Goal: Task Accomplishment & Management: Use online tool/utility

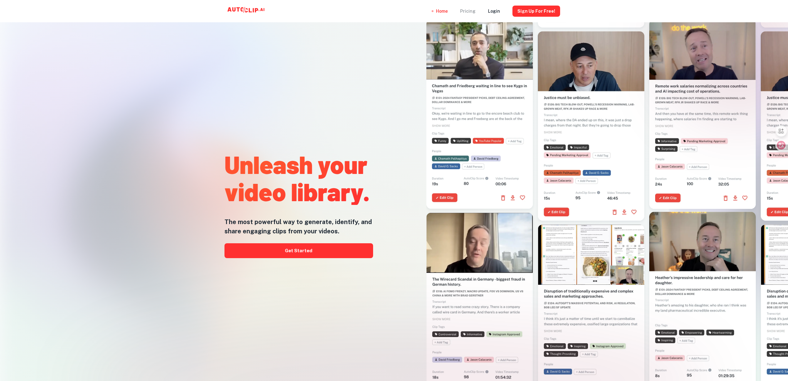
click at [475, 12] on div "Pricing" at bounding box center [467, 11] width 15 height 22
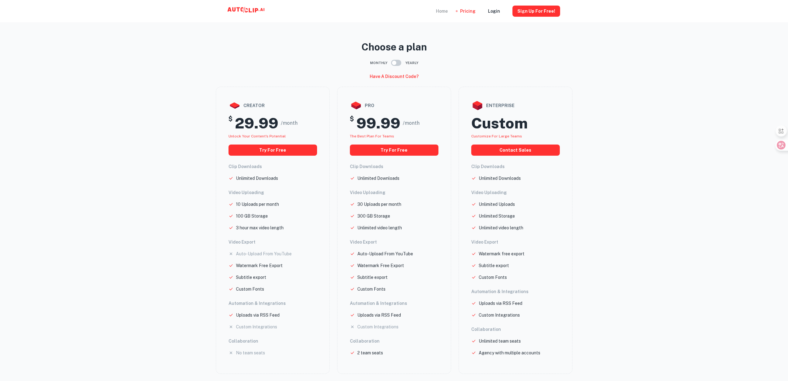
click at [448, 12] on div "Home" at bounding box center [442, 11] width 12 height 22
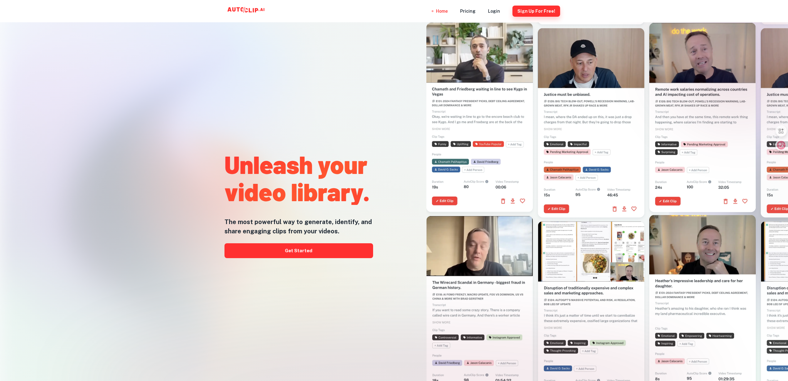
click at [536, 12] on button "Sign Up for free!" at bounding box center [536, 11] width 48 height 11
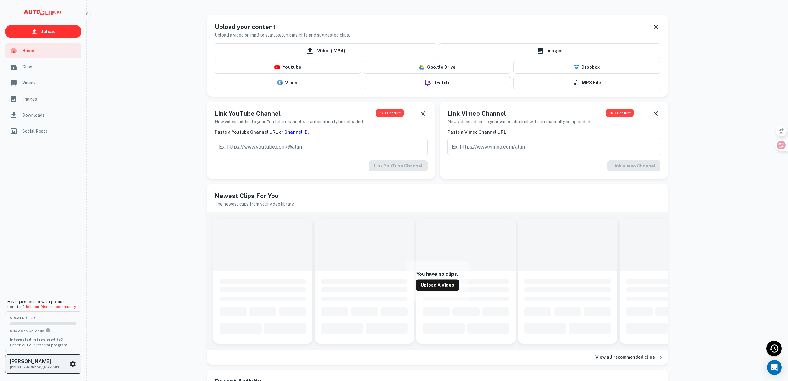
click at [72, 366] on icon "scrollable content" at bounding box center [73, 364] width 6 height 6
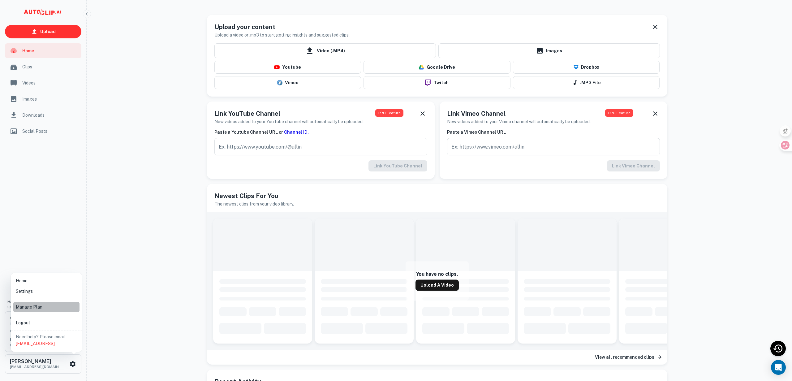
click at [34, 304] on li "Manage Plan" at bounding box center [46, 307] width 66 height 11
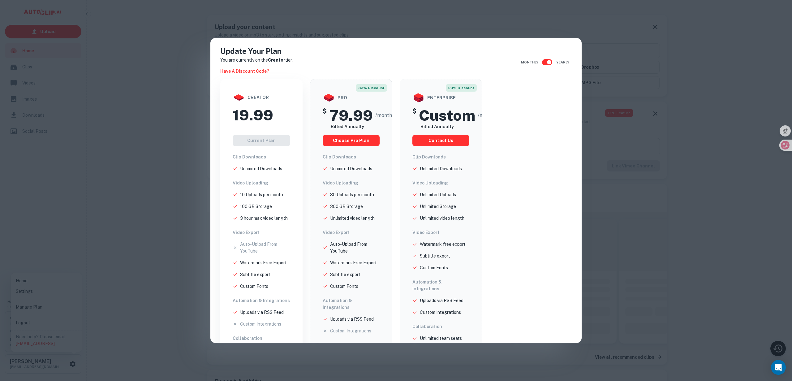
click at [647, 210] on div "Update Your Plan You are currently on the Creator tier. Have a discount code? M…" at bounding box center [396, 190] width 792 height 381
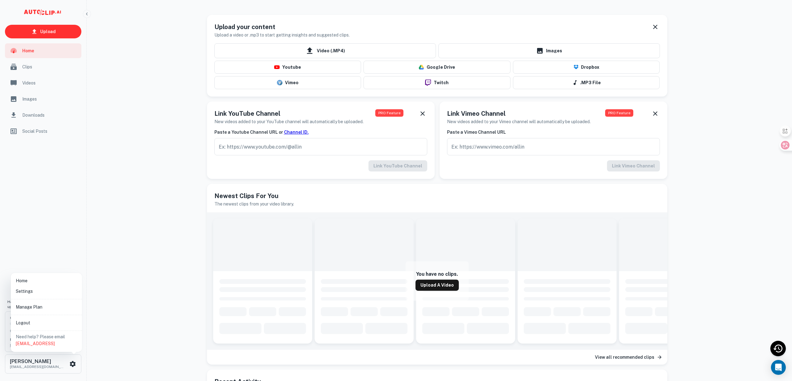
click at [61, 225] on div at bounding box center [396, 190] width 792 height 381
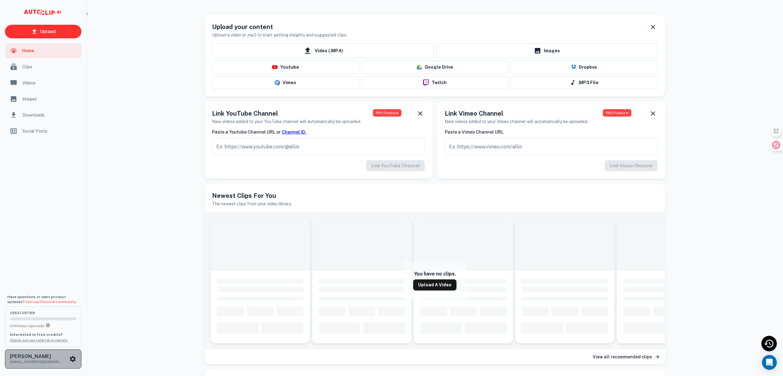
click at [41, 361] on p "lisen880506@gmail.com" at bounding box center [38, 362] width 56 height 6
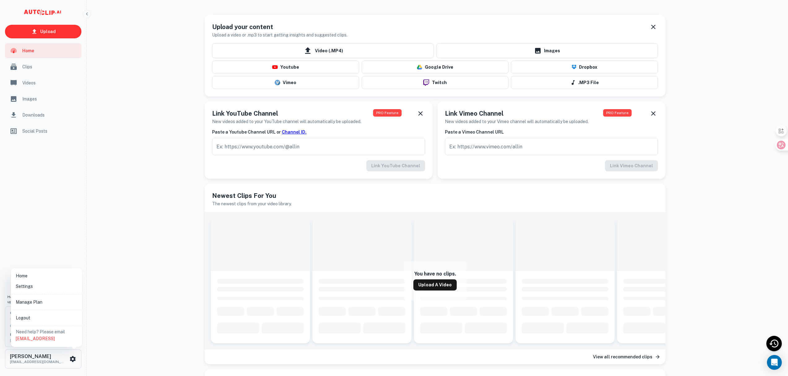
click at [36, 287] on li "Settings" at bounding box center [46, 286] width 66 height 11
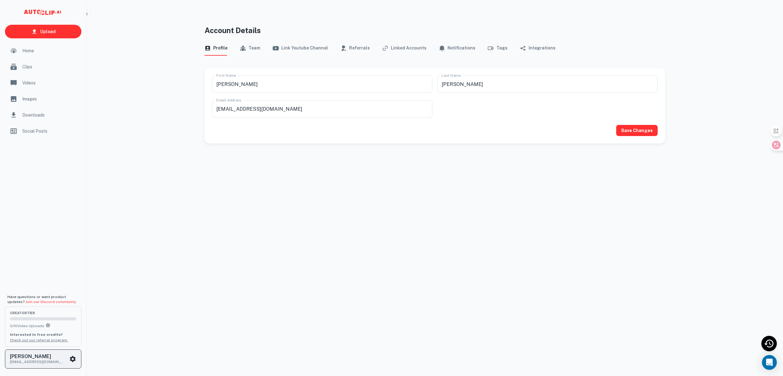
click at [50, 353] on button "森 李 lisen880506@gmail.com" at bounding box center [43, 359] width 76 height 19
click at [40, 304] on li "Manage Plan" at bounding box center [46, 302] width 66 height 11
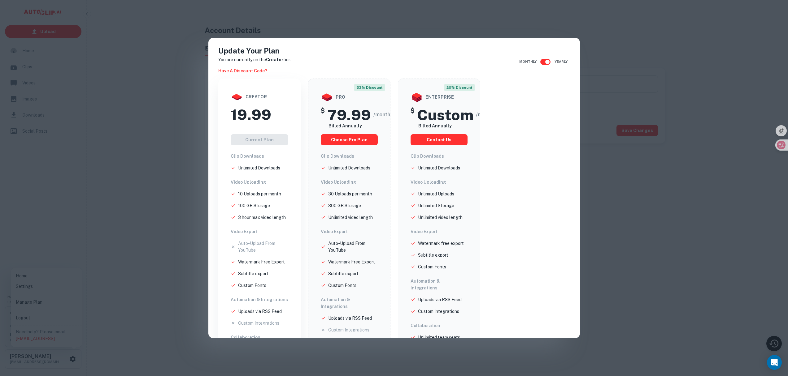
click at [251, 97] on div "creator" at bounding box center [260, 97] width 58 height 12
click at [673, 195] on div "Update Your Plan You are currently on the Creator tier. Have a discount code? M…" at bounding box center [394, 188] width 788 height 376
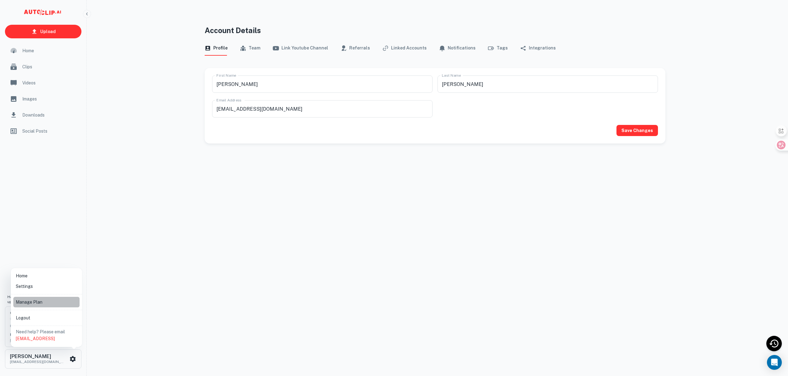
click at [27, 297] on li "Manage Plan" at bounding box center [46, 302] width 66 height 11
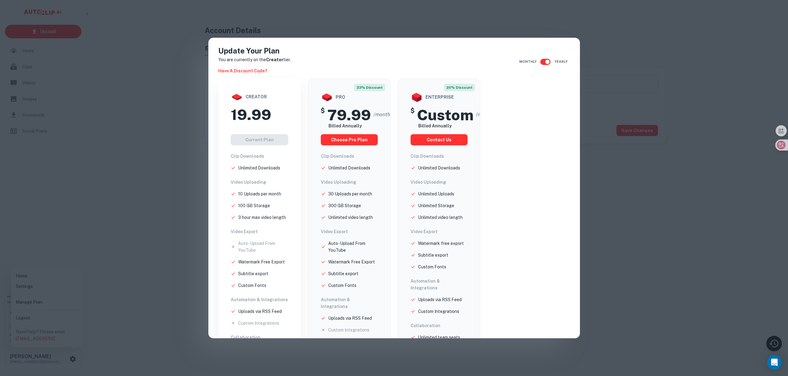
click at [251, 140] on div "Current Plan" at bounding box center [260, 139] width 58 height 11
click at [135, 189] on div "Update Your Plan You are currently on the Creator tier. Have a discount code? M…" at bounding box center [394, 188] width 788 height 376
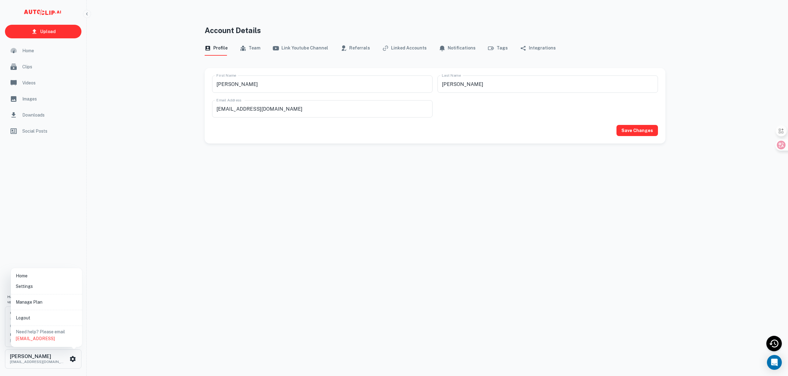
click at [207, 240] on div at bounding box center [394, 188] width 788 height 376
click at [254, 230] on div "Account Details Profile Team Link Youtube Channel Referrals Linked Accounts Not…" at bounding box center [434, 203] width 475 height 357
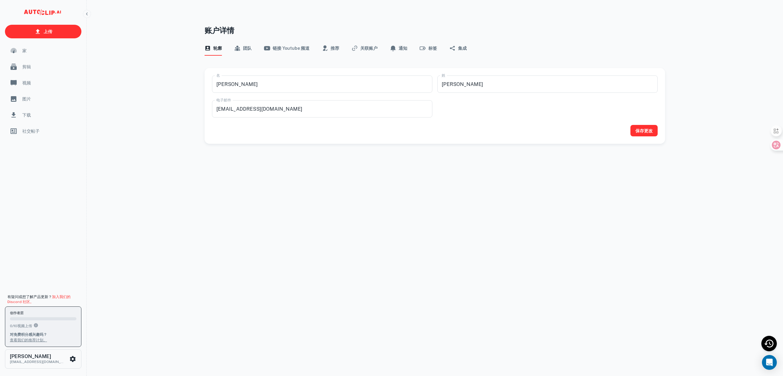
click at [43, 336] on font "对免费积分感兴趣吗？" at bounding box center [28, 335] width 37 height 4
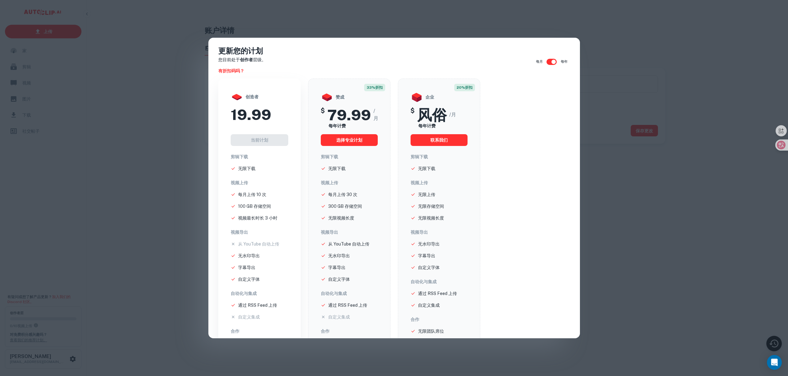
click at [256, 143] on div "当前计划" at bounding box center [260, 139] width 58 height 11
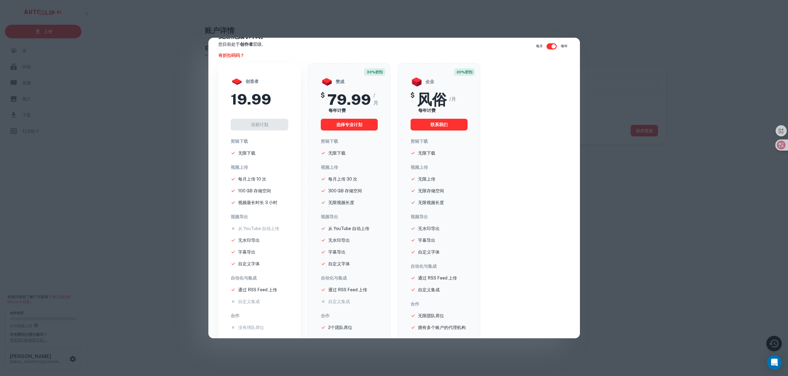
scroll to position [30, 0]
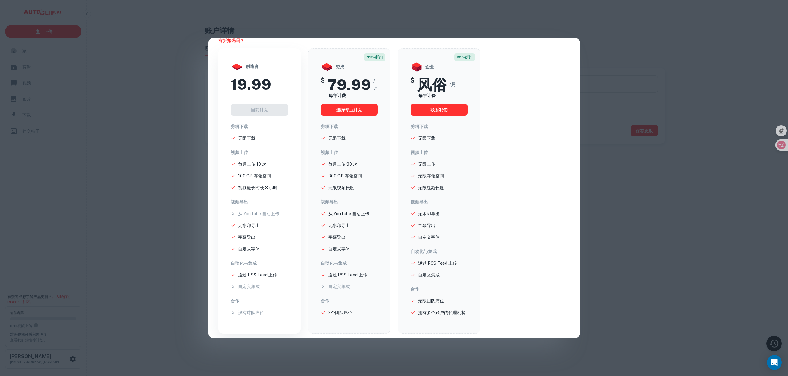
click at [151, 242] on div "更新您的计划 您目前处于 创作者 层级。 有折扣码吗？ 每月 每年 创造者 19.99 当前计划 剪辑下载 无限下载 视频上传 每月上传 10 次 100 G…" at bounding box center [394, 188] width 788 height 376
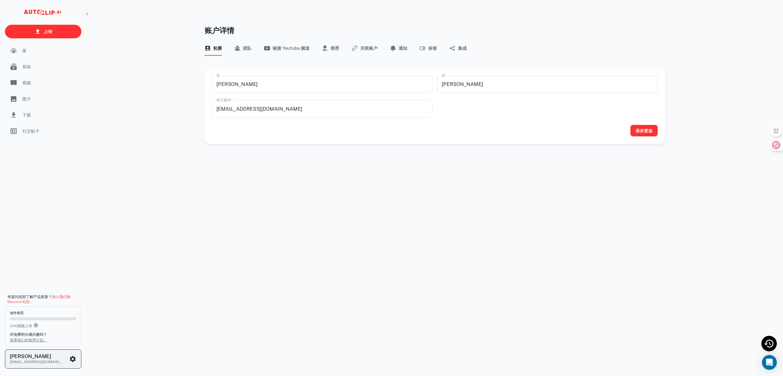
click at [66, 364] on div "李森 lisen880506@gmail.com" at bounding box center [39, 359] width 59 height 11
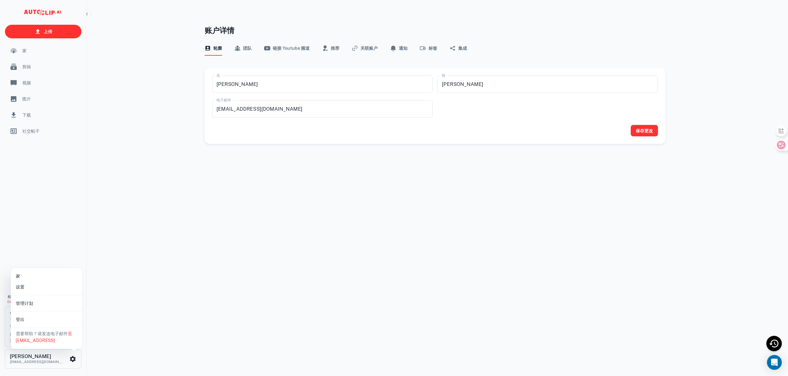
click at [30, 288] on li "设置" at bounding box center [46, 287] width 66 height 11
click at [251, 46] on font "团队" at bounding box center [247, 48] width 9 height 5
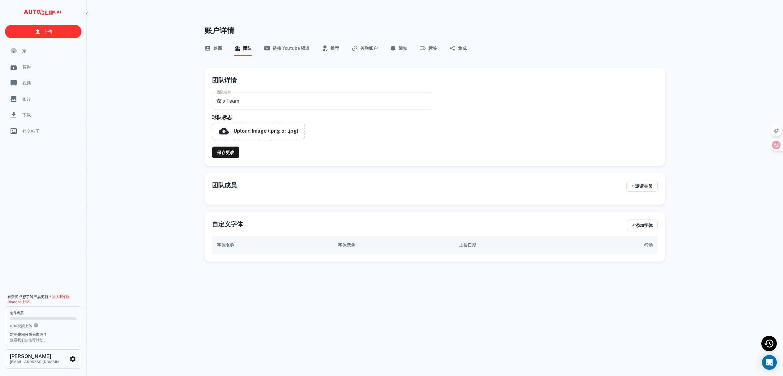
click at [370, 53] on button "关联账户" at bounding box center [365, 48] width 26 height 15
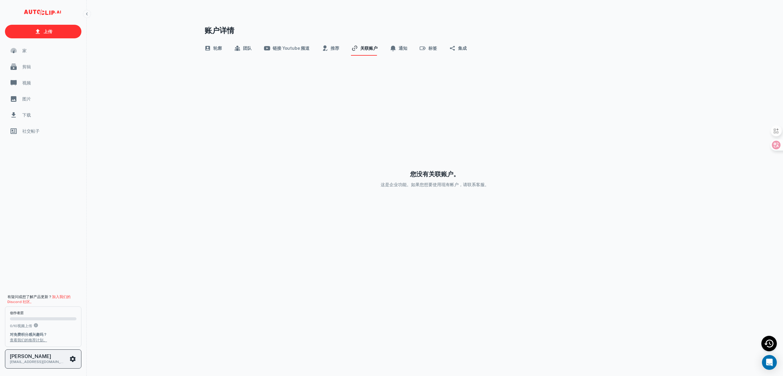
click at [41, 366] on button "李森 lisen880506@gmail.com" at bounding box center [43, 359] width 76 height 19
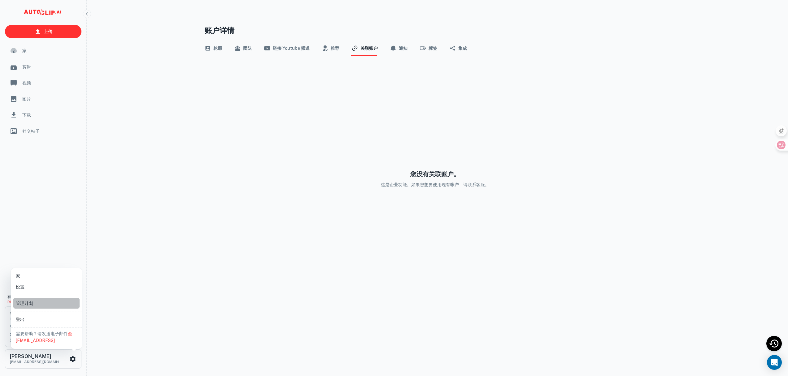
click at [34, 300] on li "管理计划" at bounding box center [46, 303] width 66 height 11
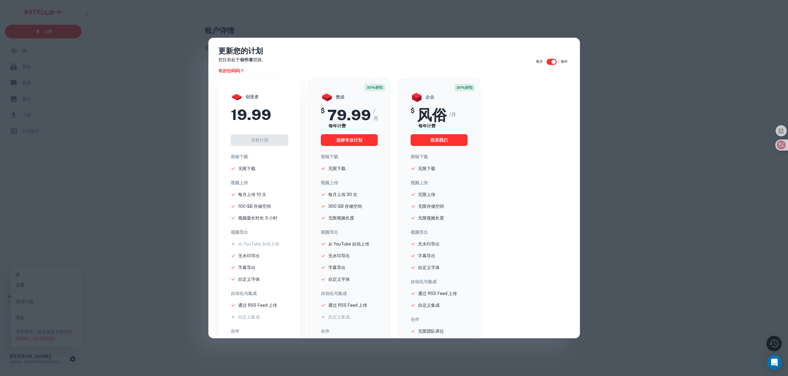
click at [258, 141] on div "当前计划" at bounding box center [260, 139] width 58 height 11
click at [607, 81] on div "更新您的计划 您目前处于 创作者 层级。 有折扣码吗？ 每月 每年 创造者 19.99 当前计划 剪辑下载 无限下载 视频上传 每月上传 10 次 100 G…" at bounding box center [394, 188] width 788 height 376
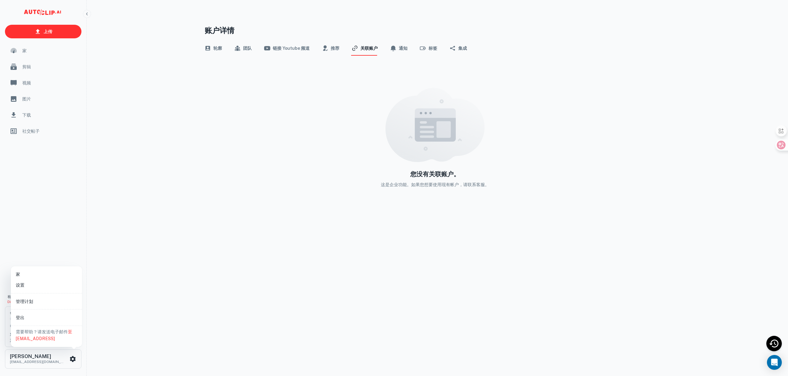
click at [55, 302] on li "管理计划" at bounding box center [46, 301] width 66 height 11
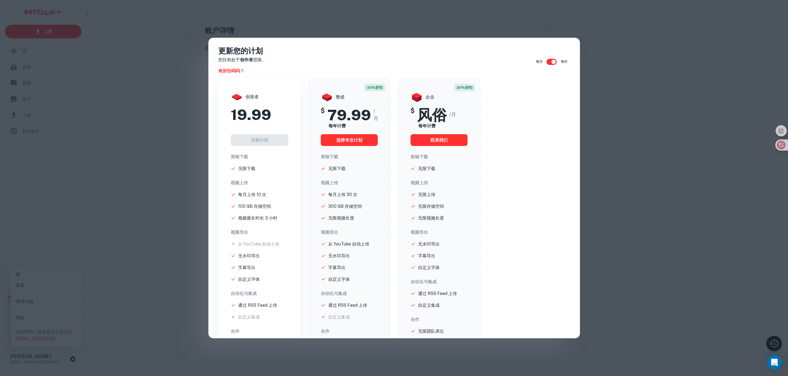
click at [249, 140] on div "当前计划" at bounding box center [260, 139] width 58 height 11
click at [254, 178] on div "剪辑下载 无限下载 视频上传 每月上传 10 次 100 GB 存储空间 视频最长时长 3 小时 视频导出 从 YouTube 自动上传 无水印导出 字幕导出…" at bounding box center [260, 250] width 58 height 193
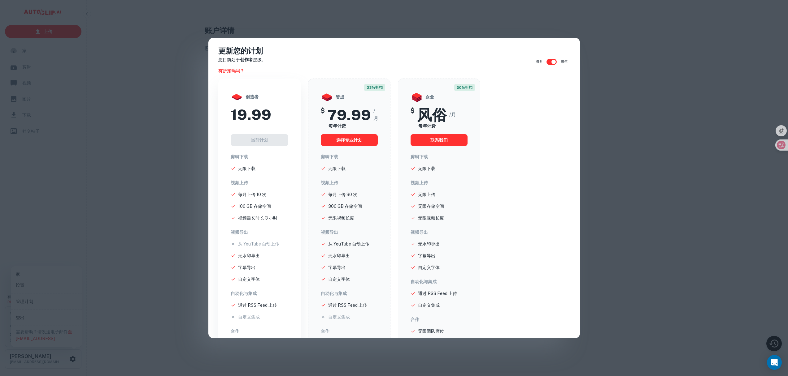
click at [545, 62] on input "checkbox" at bounding box center [553, 62] width 35 height 12
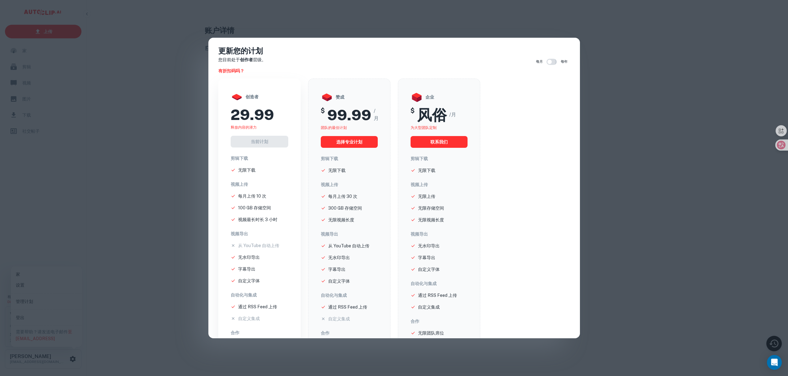
click at [545, 62] on input "checkbox" at bounding box center [549, 62] width 35 height 12
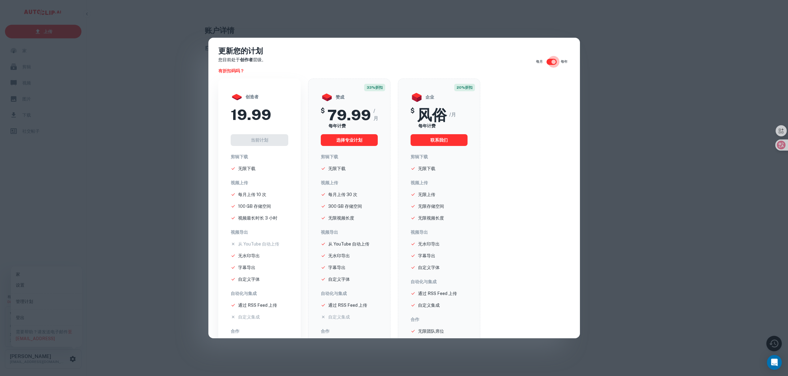
click at [545, 62] on input "checkbox" at bounding box center [553, 62] width 35 height 12
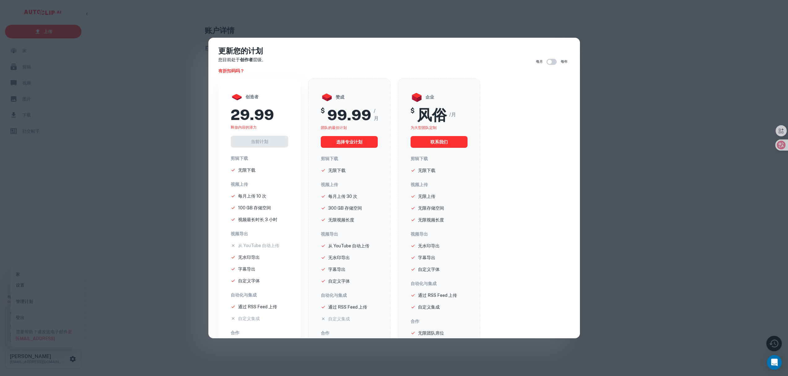
click at [237, 129] on font "释放内容的潜力" at bounding box center [244, 127] width 26 height 4
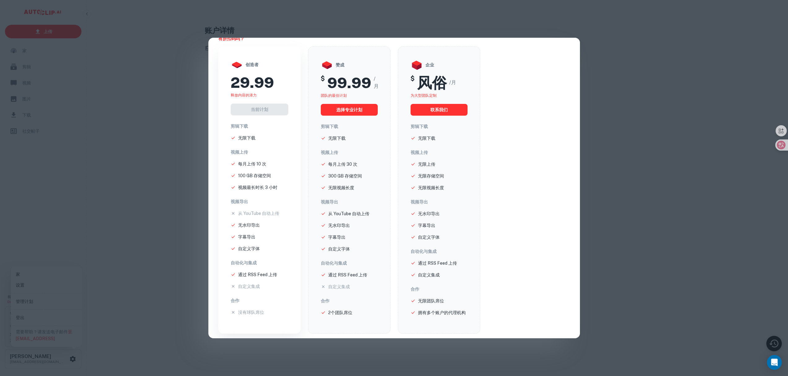
click at [250, 320] on div "创造者 29.99 释放内容的潜力 当前计划 剪辑下载 无限下载 视频上传 每月上传 10 次 100 GB 存储空间 视频最长时长 3 小时 视频导出 从 …" at bounding box center [259, 190] width 82 height 288
click at [564, 65] on div "创造者 29.99 释放内容的潜力 当前计划 剪辑下载 无限下载 视频上传 每月上传 10 次 100 GB 存储空间 视频最长时长 3 小时 视频导出 从 …" at bounding box center [394, 192] width 357 height 292
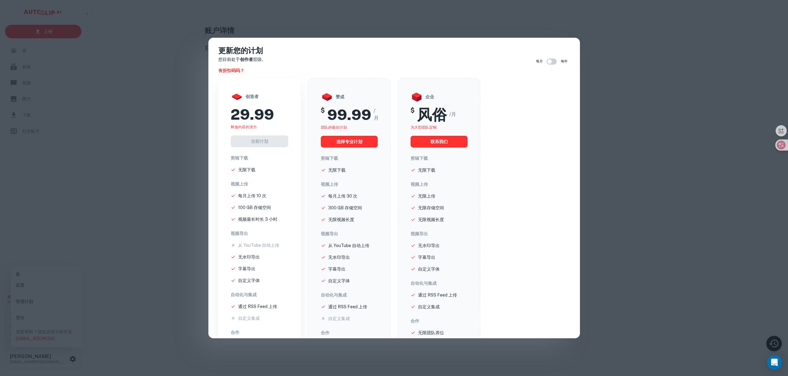
scroll to position [0, 0]
click at [546, 67] on input "checkbox" at bounding box center [549, 62] width 35 height 12
checkbox input "true"
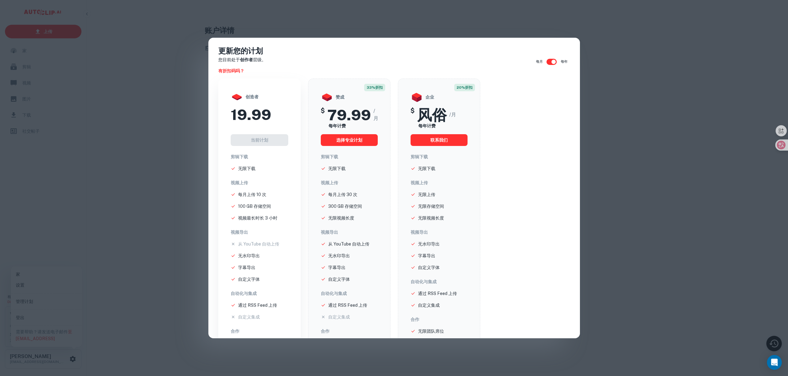
click at [639, 80] on div "更新您的计划 您目前处于 创作者 层级。 有折扣码吗？ 每月 每年 创造者 19.99 当前计划 剪辑下载 无限下载 视频上传 每月上传 10 次 100 G…" at bounding box center [394, 188] width 788 height 376
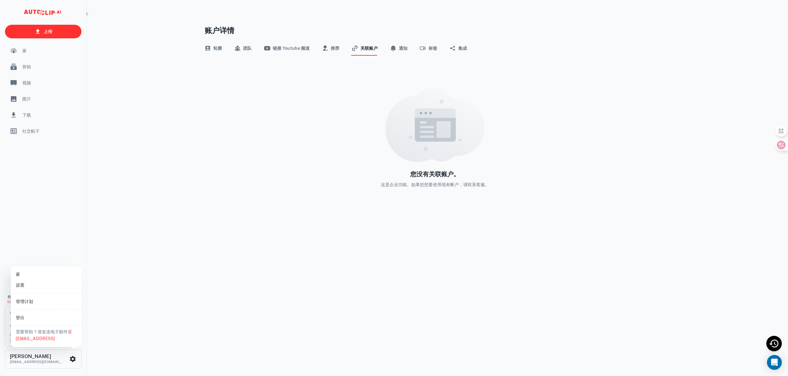
click at [764, 32] on div at bounding box center [394, 188] width 788 height 376
click at [163, 161] on div "上传 家 剪辑 视频 图片 下载 社交帖子 有疑问或想了解产品更新？ 加入我们的 Discord 社区。 创作者 层 0 / 10 视频上传 对免费积分感兴趣…" at bounding box center [391, 193] width 783 height 376
click at [402, 49] on font "通知" at bounding box center [403, 48] width 9 height 5
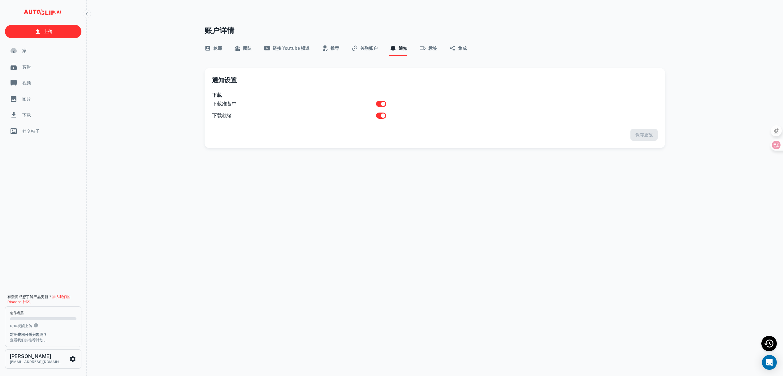
click at [439, 49] on div "轮廓 团队 链接 Youtube 频道 推荐 关联账户 通知 标签 集成" at bounding box center [435, 48] width 461 height 15
click at [431, 49] on font "标签" at bounding box center [432, 48] width 9 height 5
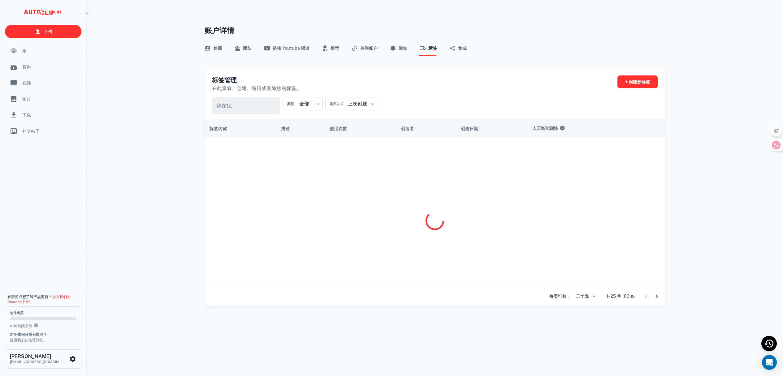
click at [456, 49] on button "集成" at bounding box center [457, 48] width 17 height 15
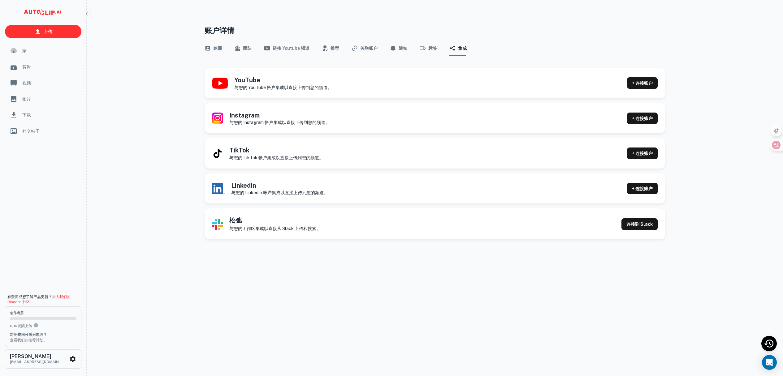
click at [289, 44] on button "链接 Youtube 频道" at bounding box center [286, 48] width 45 height 15
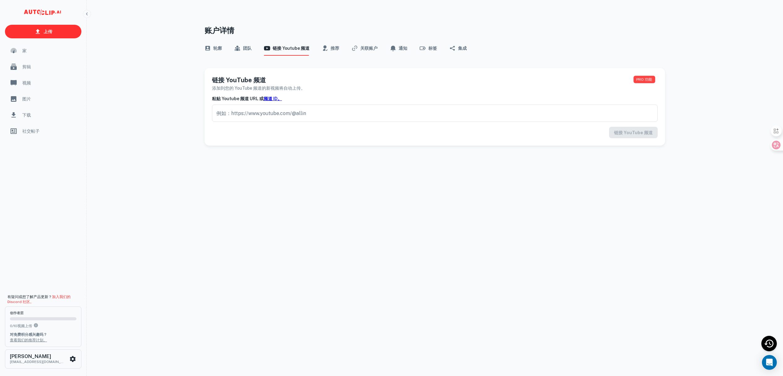
click at [326, 49] on icon "button" at bounding box center [325, 48] width 6 height 6
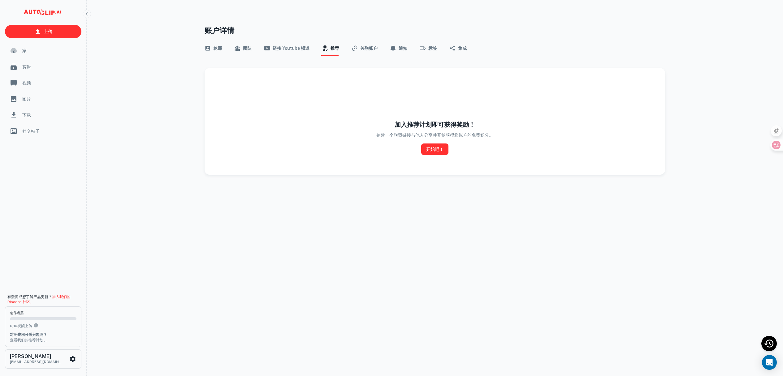
click at [245, 51] on font "团队" at bounding box center [247, 48] width 9 height 6
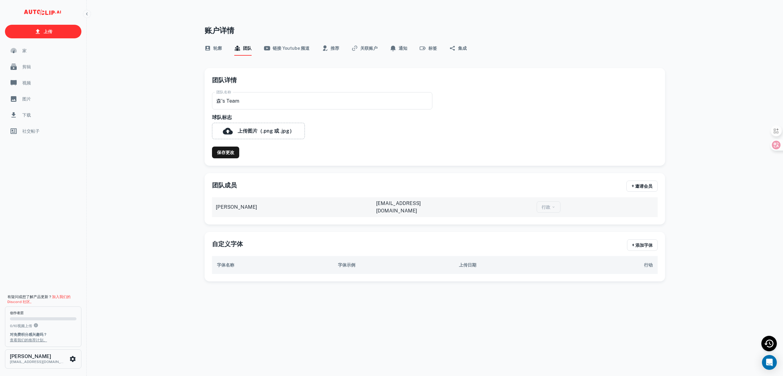
click at [214, 54] on button "轮廓" at bounding box center [213, 48] width 17 height 15
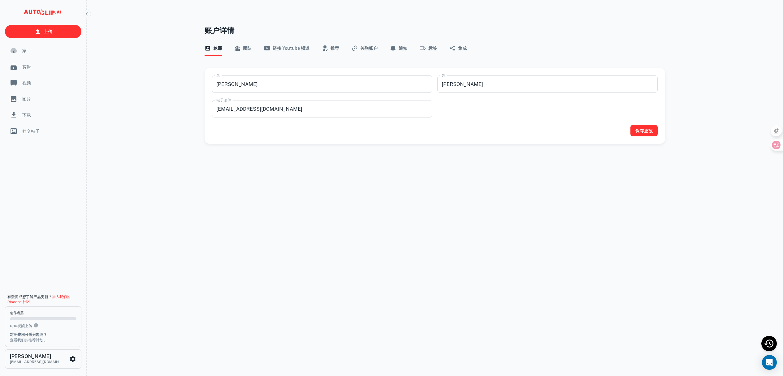
click at [25, 54] on div "家" at bounding box center [43, 50] width 76 height 15
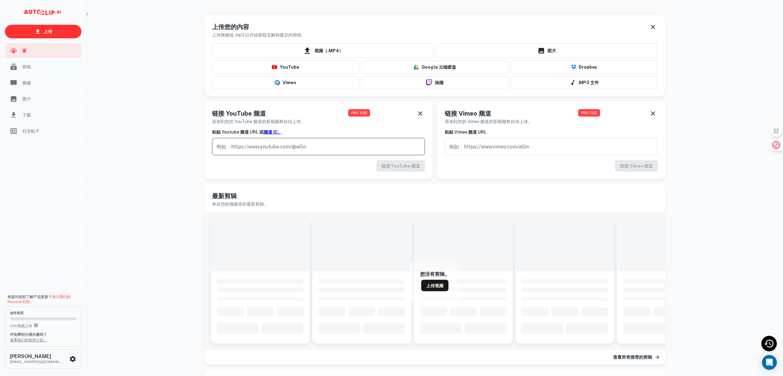
click at [285, 151] on input "text" at bounding box center [318, 146] width 213 height 17
click at [315, 63] on button "YouTube" at bounding box center [285, 67] width 147 height 13
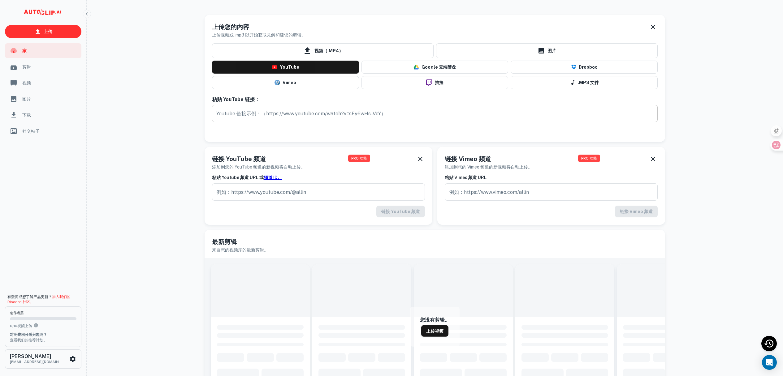
click at [299, 118] on input "text" at bounding box center [435, 113] width 446 height 17
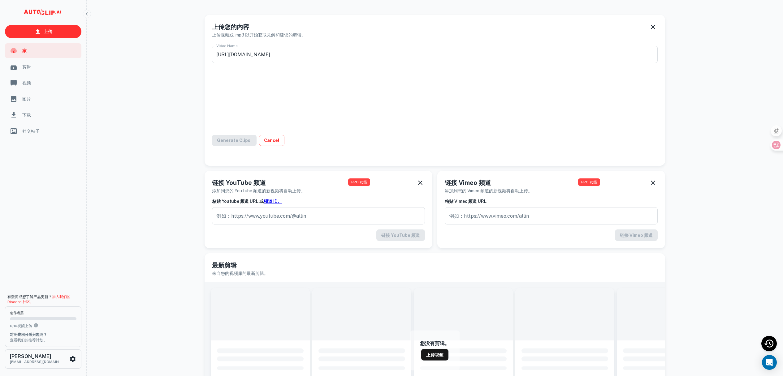
type input "【完结】她流落贫民窟18年，回家后睡杂物间被诬陷！幡然悔悟断绝关系，靠实力成为集团总裁，豪门全家跪求原谅！《幡然悔悟后，我不做真千金》#drama #cdra…"
click at [224, 141] on font "生成剪辑" at bounding box center [225, 140] width 17 height 5
